Goal: Information Seeking & Learning: Learn about a topic

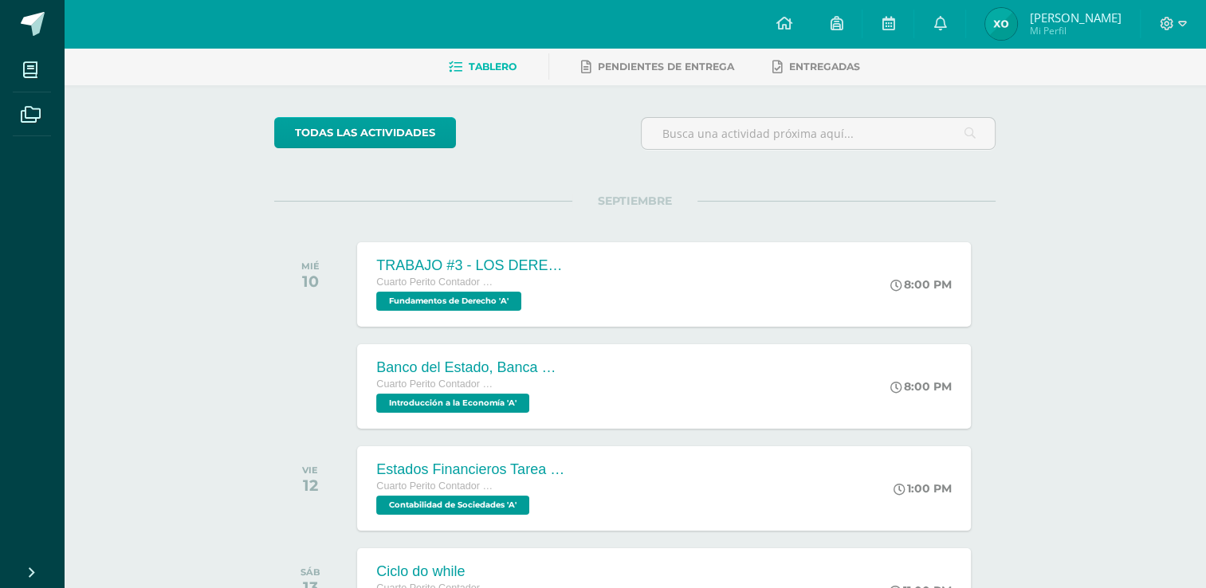
scroll to position [86, 0]
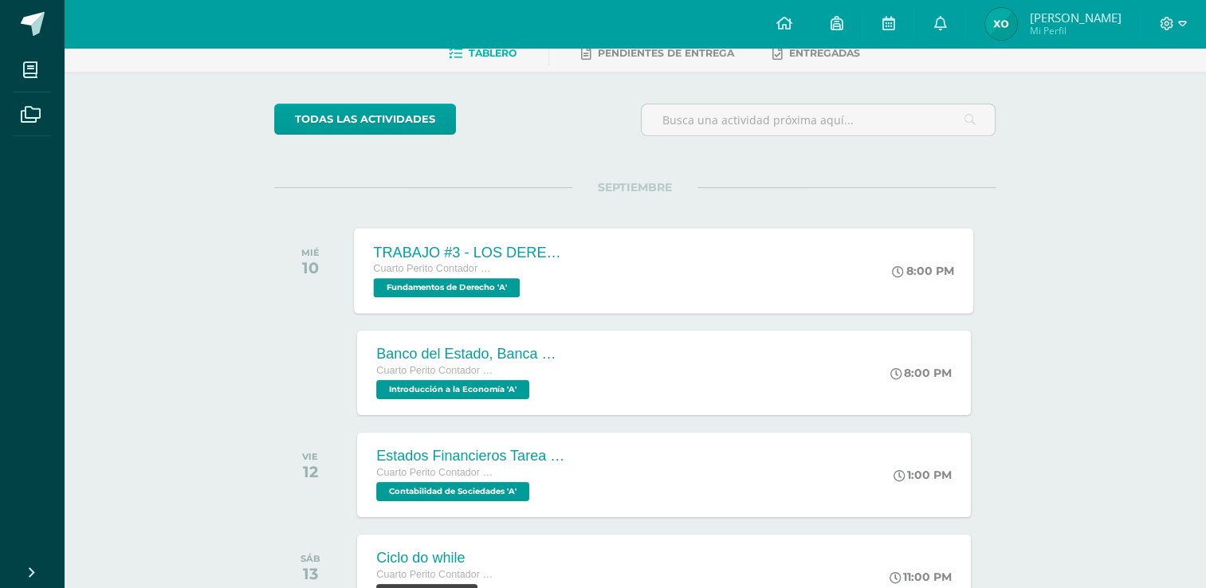
click at [813, 241] on div "TRABAJO #3 - LOS DERECHOS HUMANOS Cuarto Perito Contador con Orientación en Com…" at bounding box center [665, 270] width 620 height 85
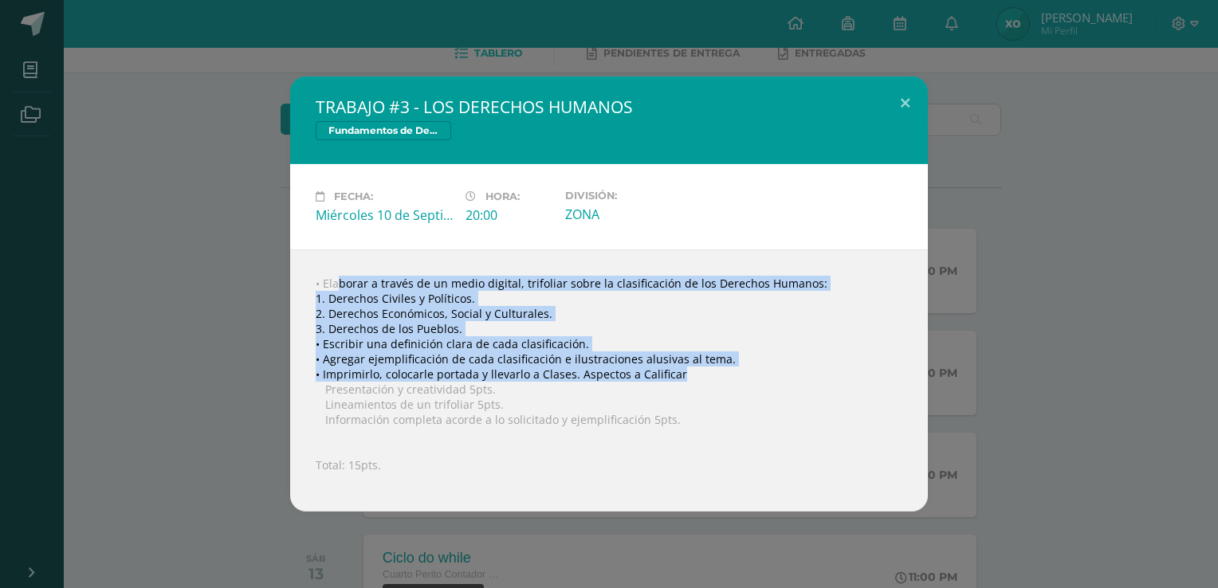
drag, startPoint x: 308, startPoint y: 270, endPoint x: 683, endPoint y: 381, distance: 391.1
click at [683, 381] on div "• Elaborar a través de un medio digital, trifoliar sobre la clasificación de lo…" at bounding box center [609, 381] width 638 height 262
copy div "• Elaborar a través de un medio digital, trifoliar sobre la clasificación de lo…"
click at [951, 253] on div "TRABAJO #3 - LOS DERECHOS HUMANOS Fundamentos de Derecho Fecha: Miércoles 10 de…" at bounding box center [609, 294] width 1206 height 435
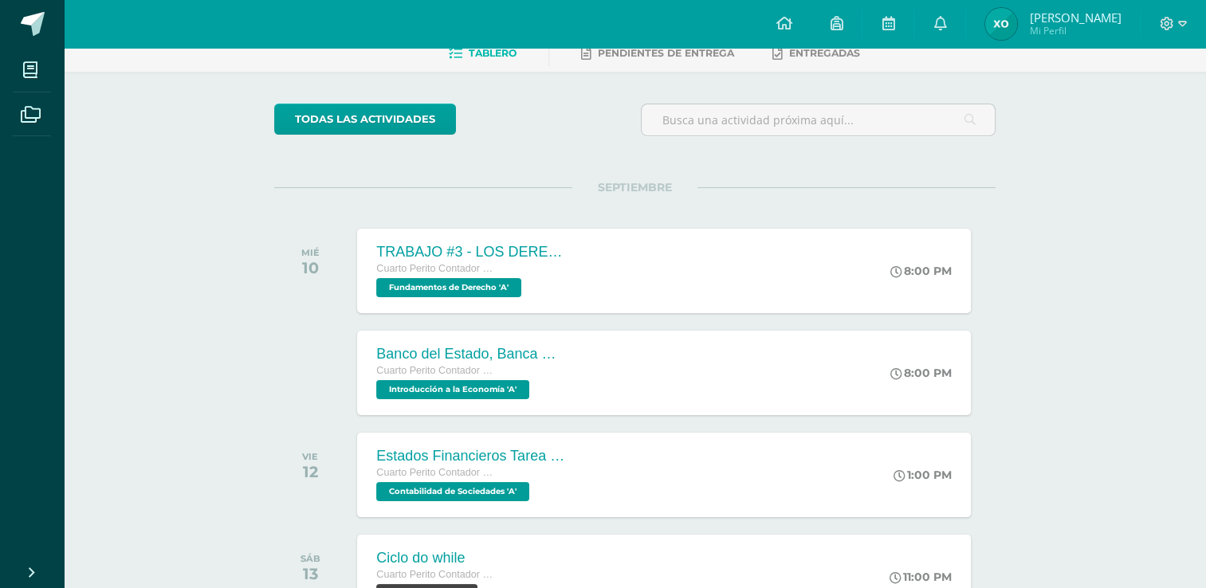
click at [542, 226] on div "MIÉ 10 TRABAJO #3 - LOS DERECHOS HUMANOS Cuarto Perito Contador con Orientación…" at bounding box center [635, 270] width 722 height 89
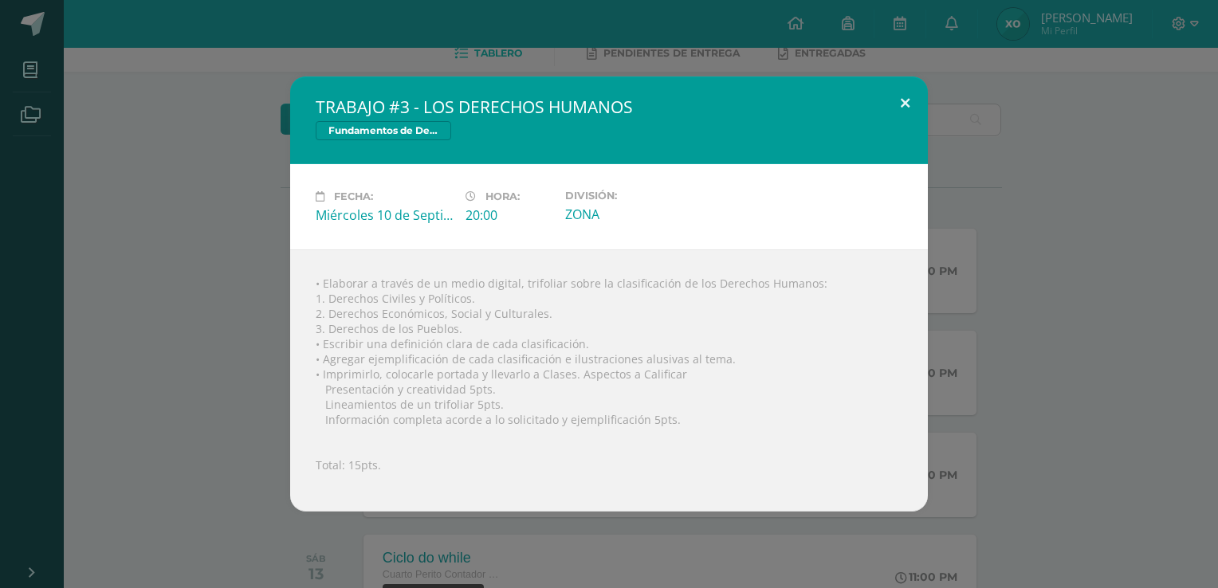
click at [899, 100] on button at bounding box center [905, 104] width 45 height 54
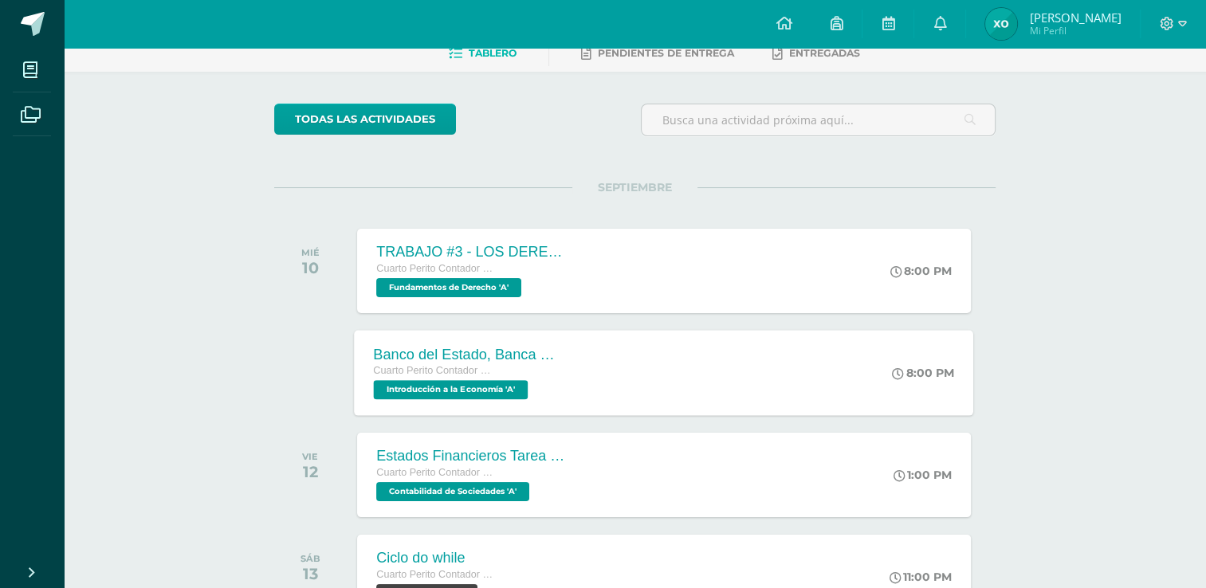
click at [669, 346] on div "Banco del Estado, Banca Múltiple. Cuarto Perito Contador con Orientación en Com…" at bounding box center [665, 372] width 620 height 85
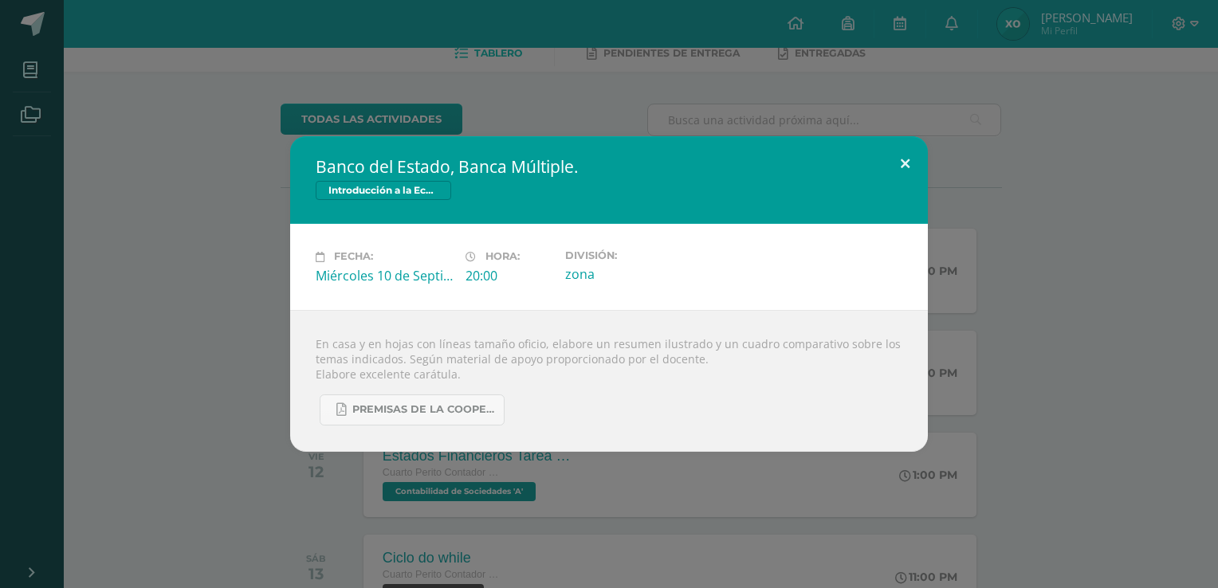
click at [905, 161] on button at bounding box center [905, 163] width 45 height 54
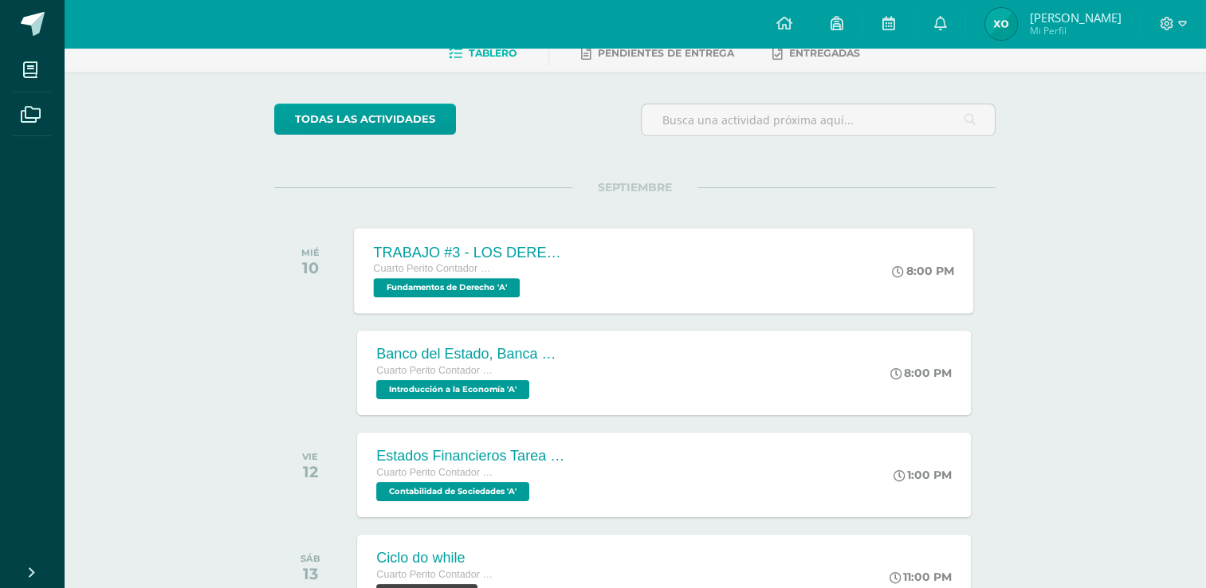
click at [740, 242] on div "TRABAJO #3 - LOS DERECHOS HUMANOS Cuarto Perito Contador con Orientación en Com…" at bounding box center [665, 270] width 620 height 85
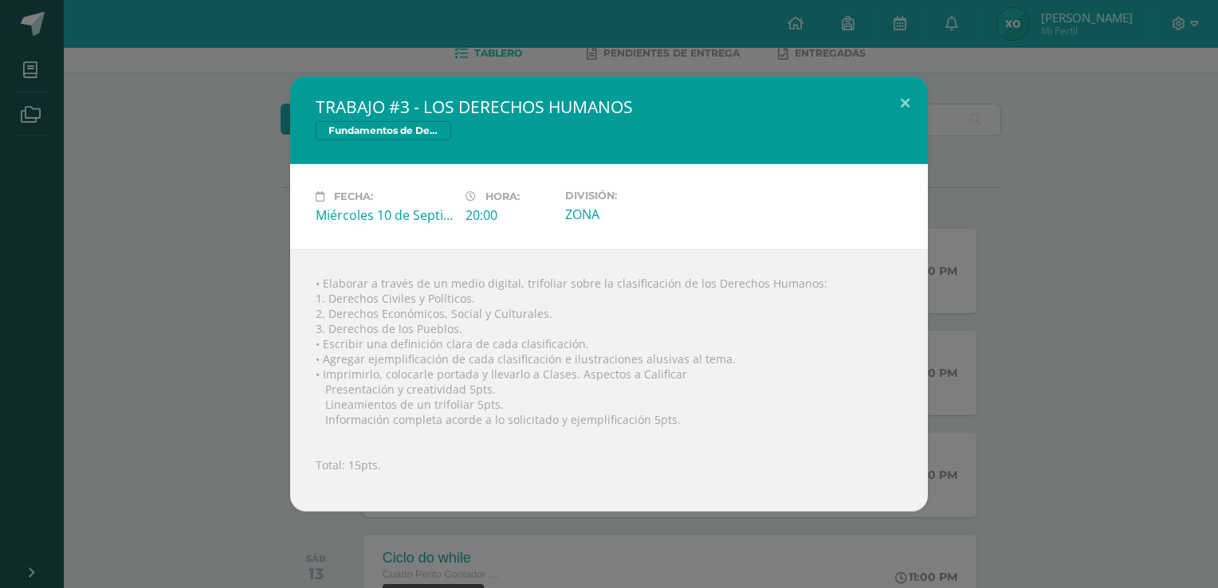
drag, startPoint x: 702, startPoint y: 283, endPoint x: 807, endPoint y: 283, distance: 105.3
click at [807, 283] on div "• Elaborar a través de un medio digital, trifoliar sobre la clasificación de lo…" at bounding box center [609, 381] width 638 height 262
copy div "Derechos Humanos"
drag, startPoint x: 325, startPoint y: 294, endPoint x: 471, endPoint y: 301, distance: 146.1
click at [471, 301] on div "• Elaborar a través de un medio digital, trifoliar sobre la clasificación de lo…" at bounding box center [609, 381] width 638 height 262
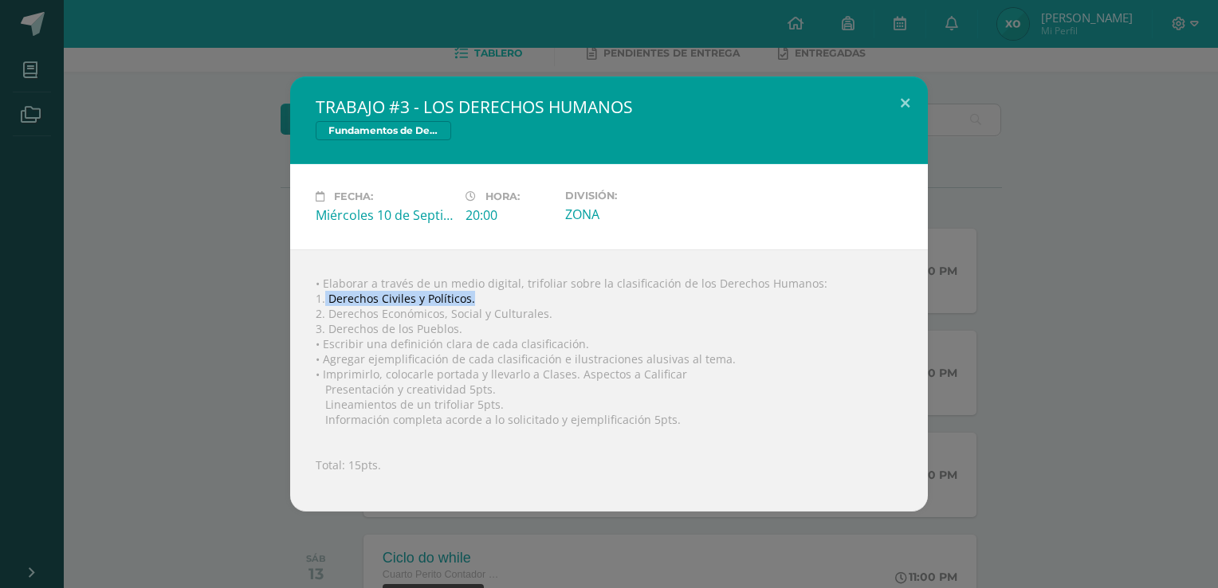
click at [470, 295] on div "• Elaborar a través de un medio digital, trifoliar sobre la clasificación de lo…" at bounding box center [609, 381] width 638 height 262
click at [622, 343] on div "• Elaborar a través de un medio digital, trifoliar sobre la clasificación de lo…" at bounding box center [609, 381] width 638 height 262
drag, startPoint x: 328, startPoint y: 295, endPoint x: 468, endPoint y: 295, distance: 140.3
click at [468, 295] on div "• Elaborar a través de un medio digital, trifoliar sobre la clasificación de lo…" at bounding box center [609, 381] width 638 height 262
copy div "Derechos Civiles y Políticos"
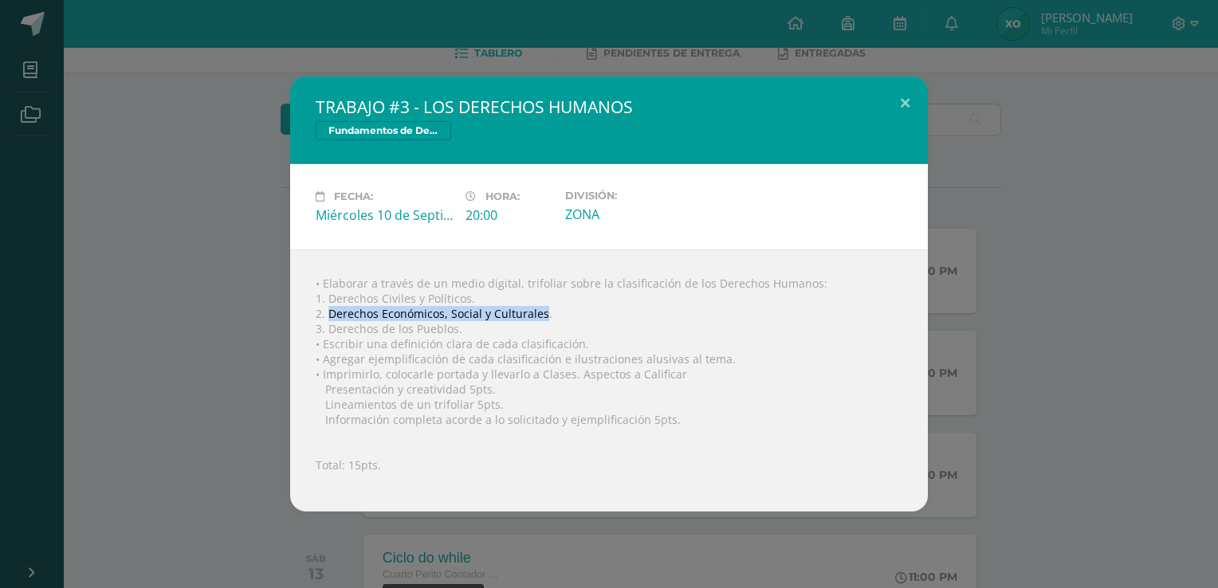
drag, startPoint x: 327, startPoint y: 310, endPoint x: 541, endPoint y: 311, distance: 214.5
click at [541, 311] on div "• Elaborar a través de un medio digital, trifoliar sobre la clasificación de lo…" at bounding box center [609, 381] width 638 height 262
copy div "Derechos Económicos, Social y Culturales"
drag, startPoint x: 327, startPoint y: 325, endPoint x: 456, endPoint y: 326, distance: 129.2
click at [456, 326] on div "• Elaborar a través de un medio digital, trifoliar sobre la clasificación de lo…" at bounding box center [609, 381] width 638 height 262
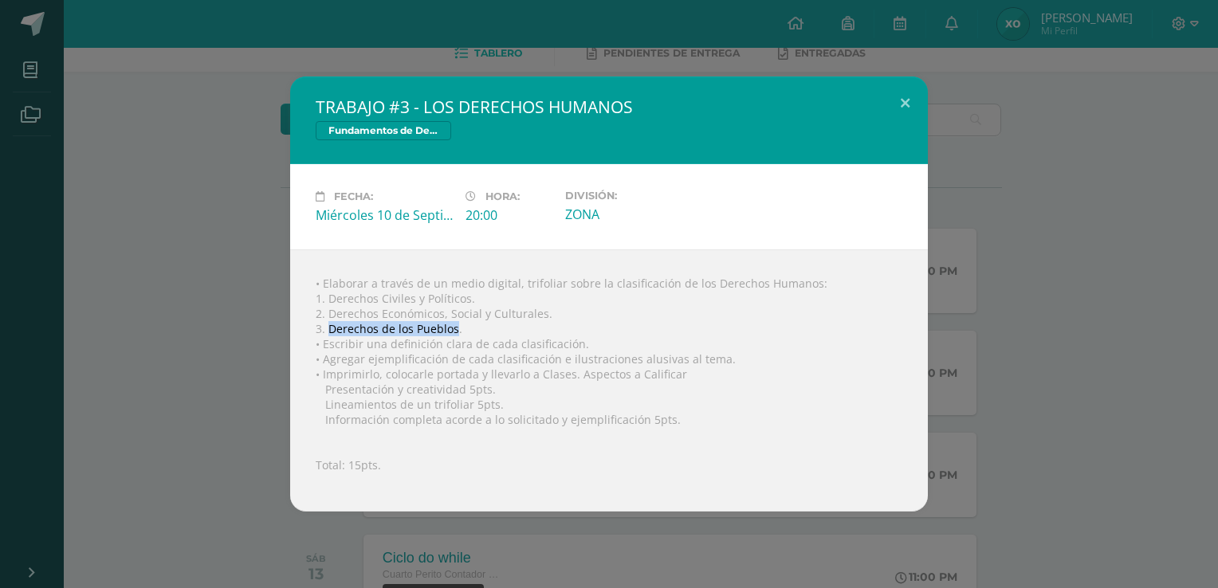
copy div "Derechos de los Pueblos"
click at [315, 343] on div "• Elaborar a través de un medio digital, trifoliar sobre la clasificación de lo…" at bounding box center [609, 381] width 638 height 262
drag, startPoint x: 329, startPoint y: 328, endPoint x: 455, endPoint y: 325, distance: 126.8
click at [455, 325] on div "• Elaborar a través de un medio digital, trifoliar sobre la clasificación de lo…" at bounding box center [609, 381] width 638 height 262
copy div "Derechos de los Pueblos"
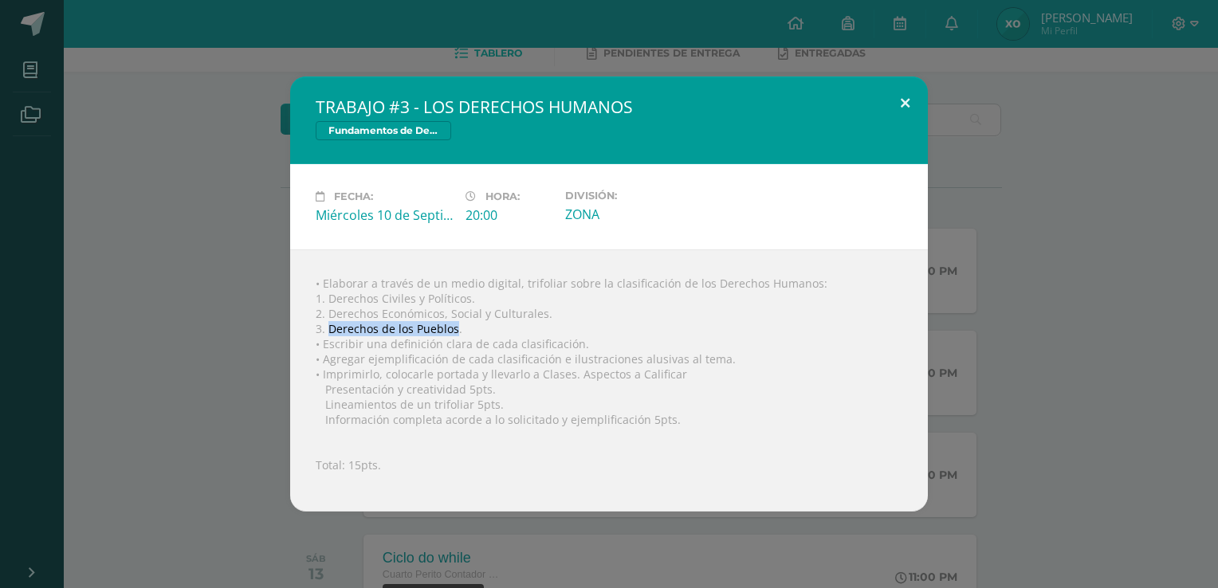
click at [902, 100] on button at bounding box center [905, 104] width 45 height 54
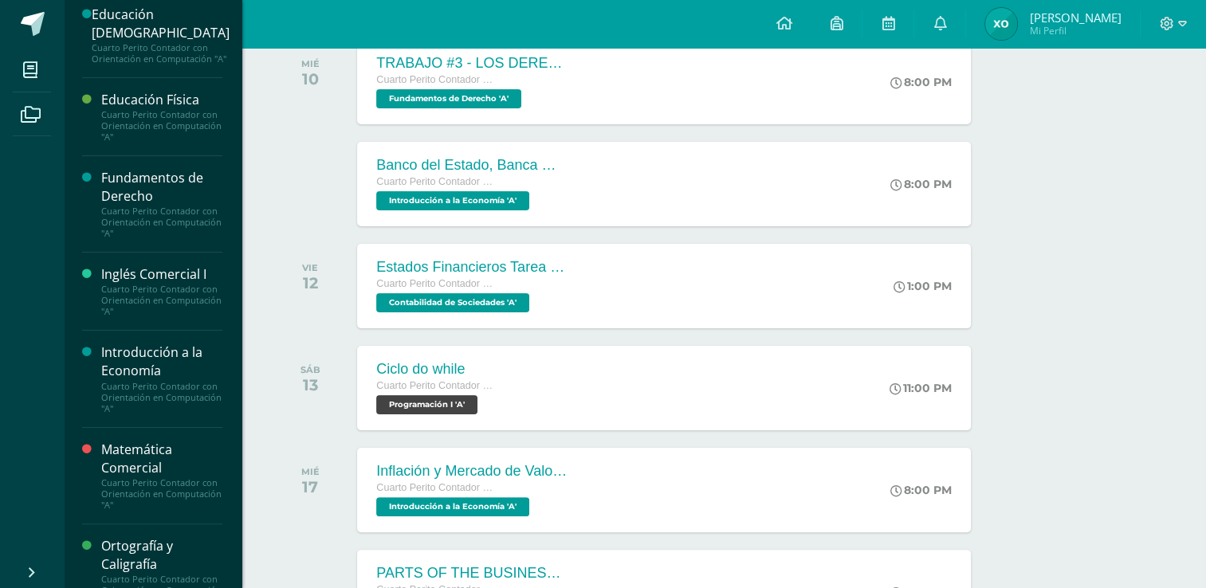
scroll to position [302, 0]
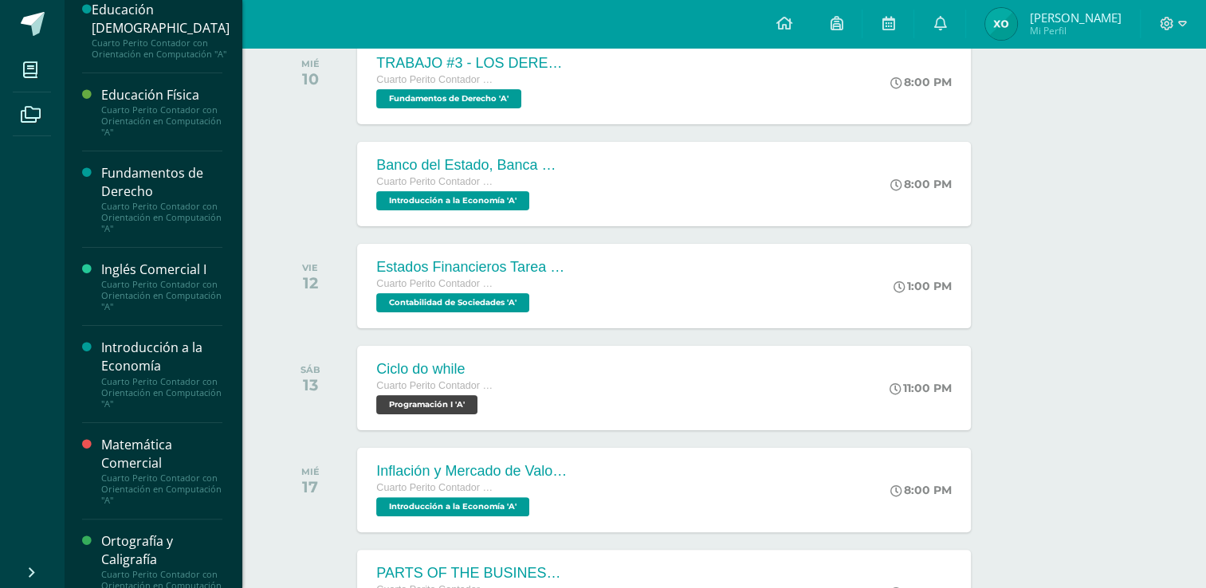
click at [190, 360] on div "Introducción a la Economía" at bounding box center [161, 357] width 121 height 37
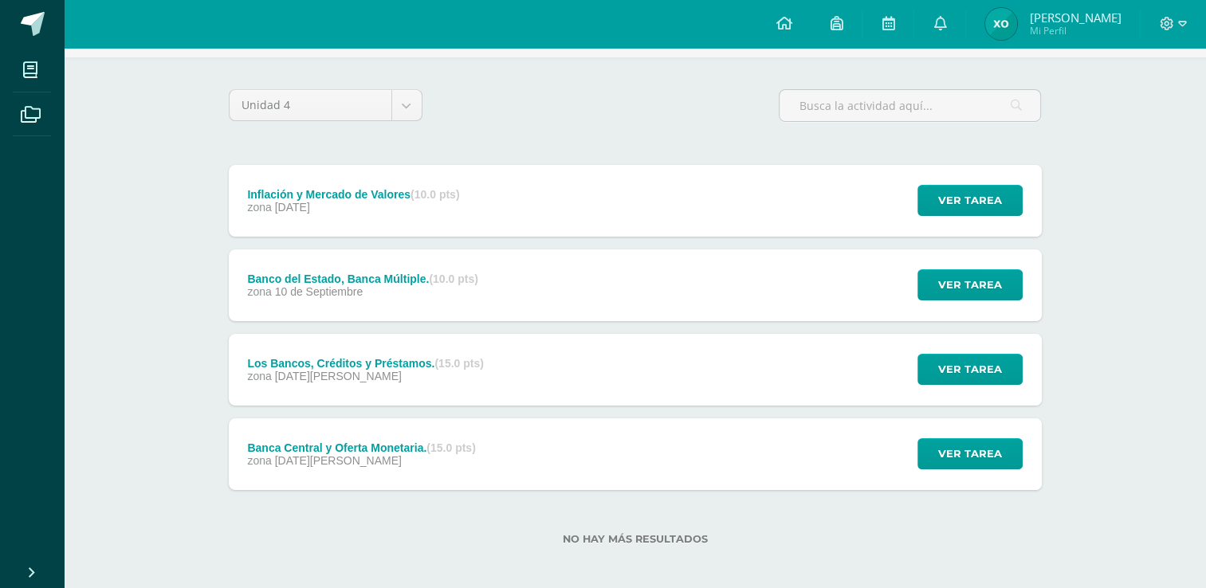
scroll to position [108, 0]
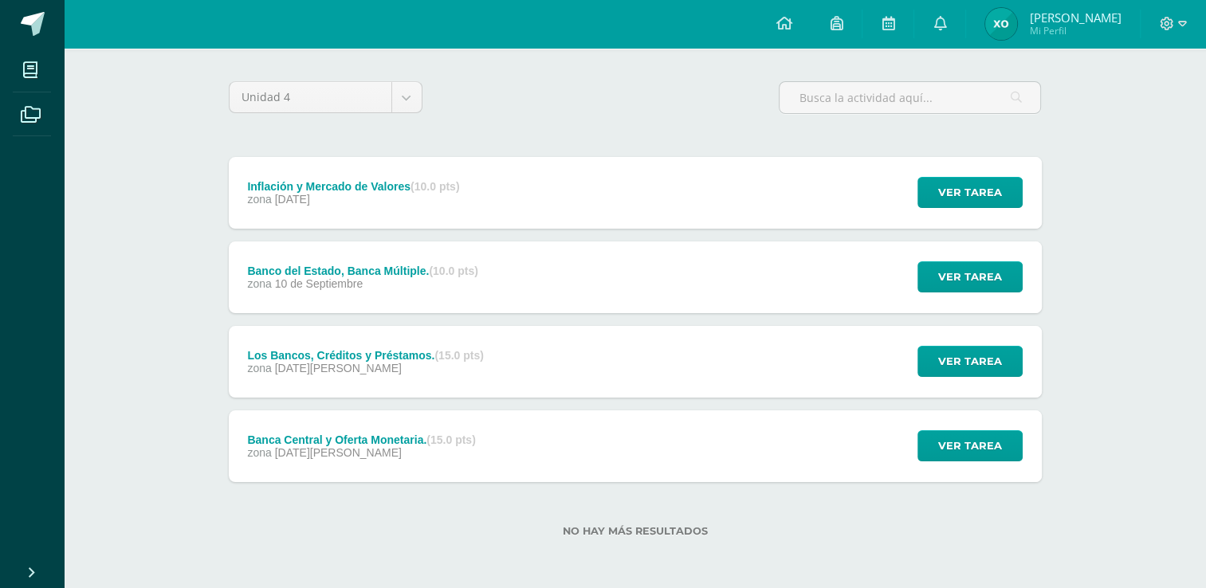
click at [678, 480] on div "Banca Central y Oferta Monetaria. (15.0 pts) zona [DATE][PERSON_NAME] Ver tarea…" at bounding box center [635, 447] width 813 height 72
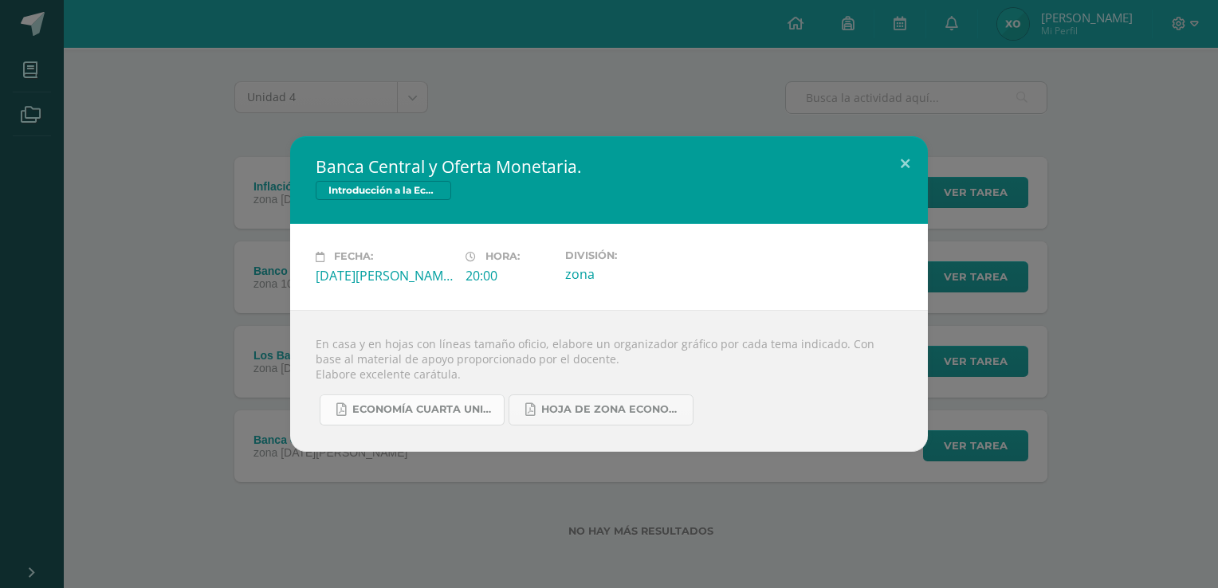
click at [488, 410] on span "ECONOMÍA CUARTA UNIDAD.pdf" at bounding box center [424, 409] width 144 height 13
click at [447, 52] on div "Banca Central y Oferta Monetaria. Introducción a la Economía Fecha: [DATE][PERS…" at bounding box center [609, 294] width 1218 height 588
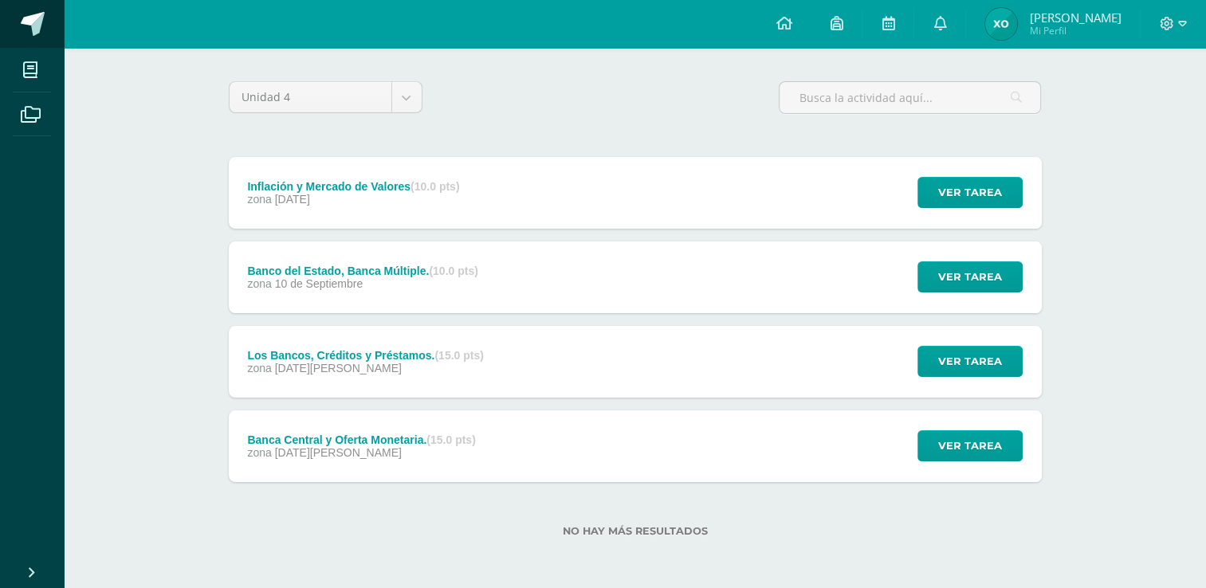
click at [29, 18] on span at bounding box center [33, 24] width 24 height 24
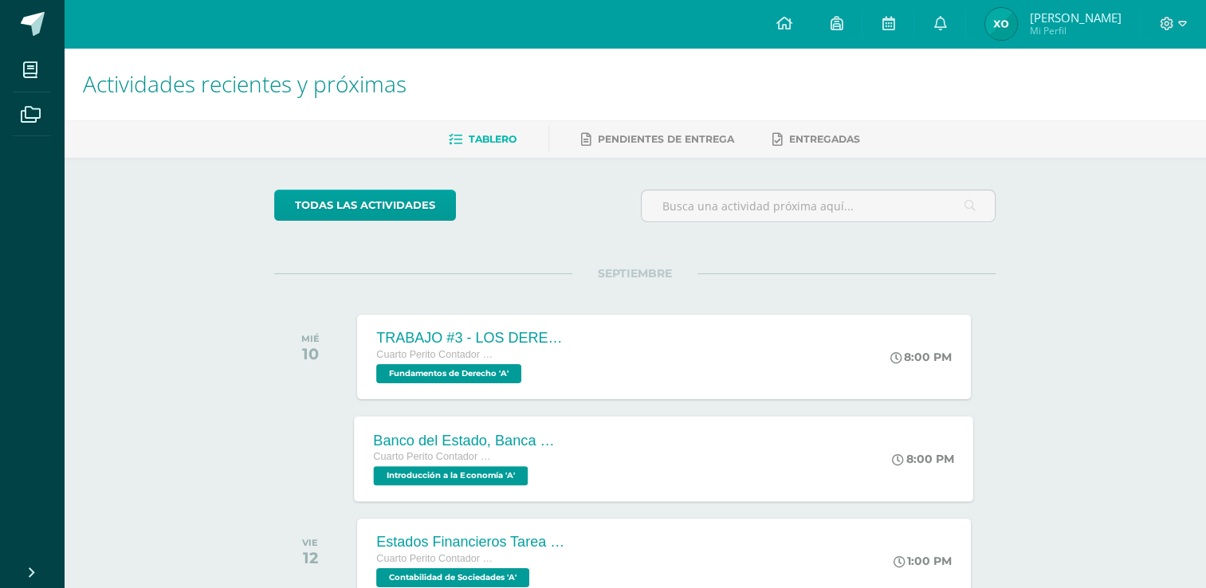
click at [581, 446] on div "Banco del Estado, Banca Múltiple. Cuarto Perito Contador con Orientación en Com…" at bounding box center [471, 458] width 232 height 85
